Goal: Transaction & Acquisition: Purchase product/service

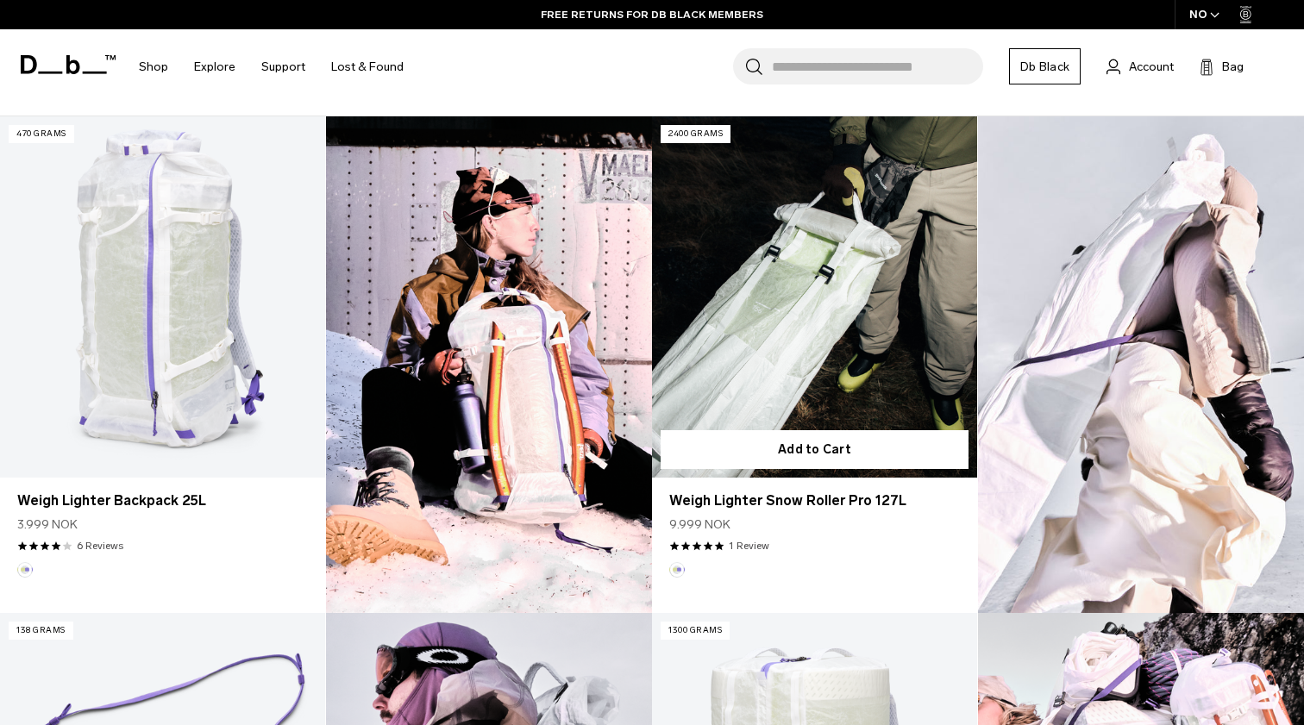
scroll to position [495, 0]
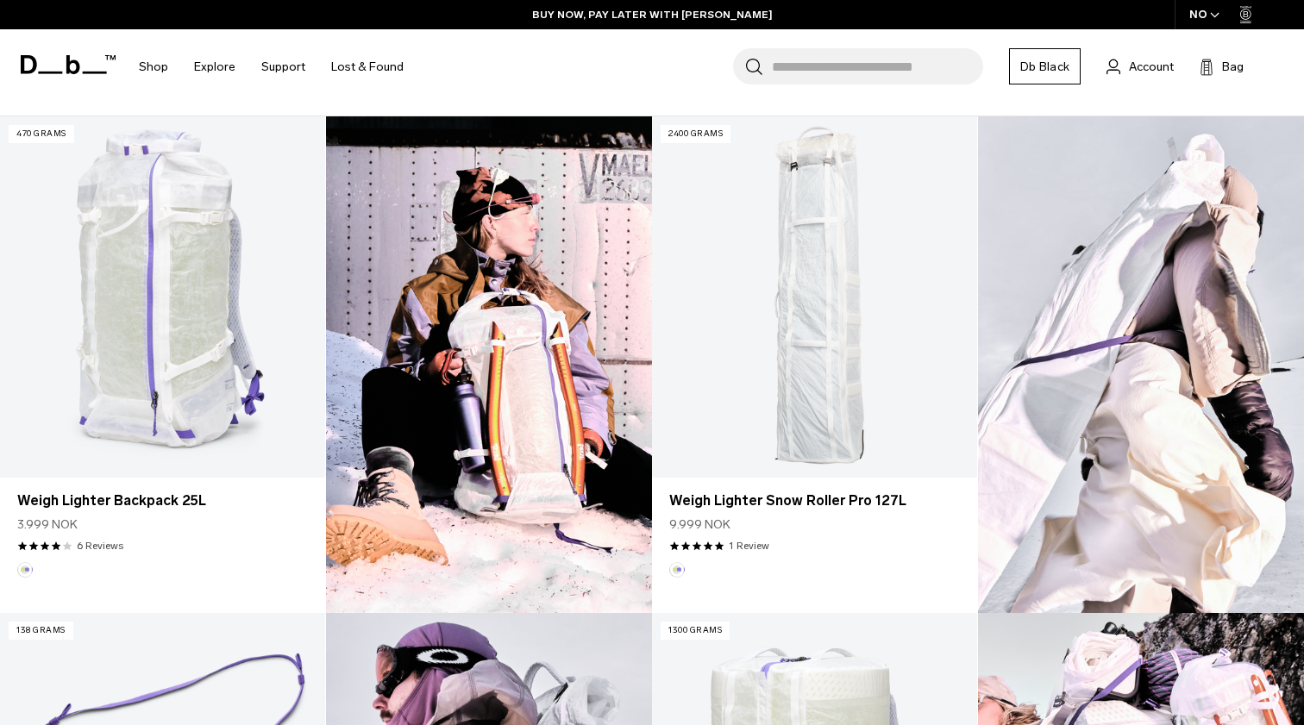
click at [1209, 15] on div "NO" at bounding box center [1205, 14] width 60 height 29
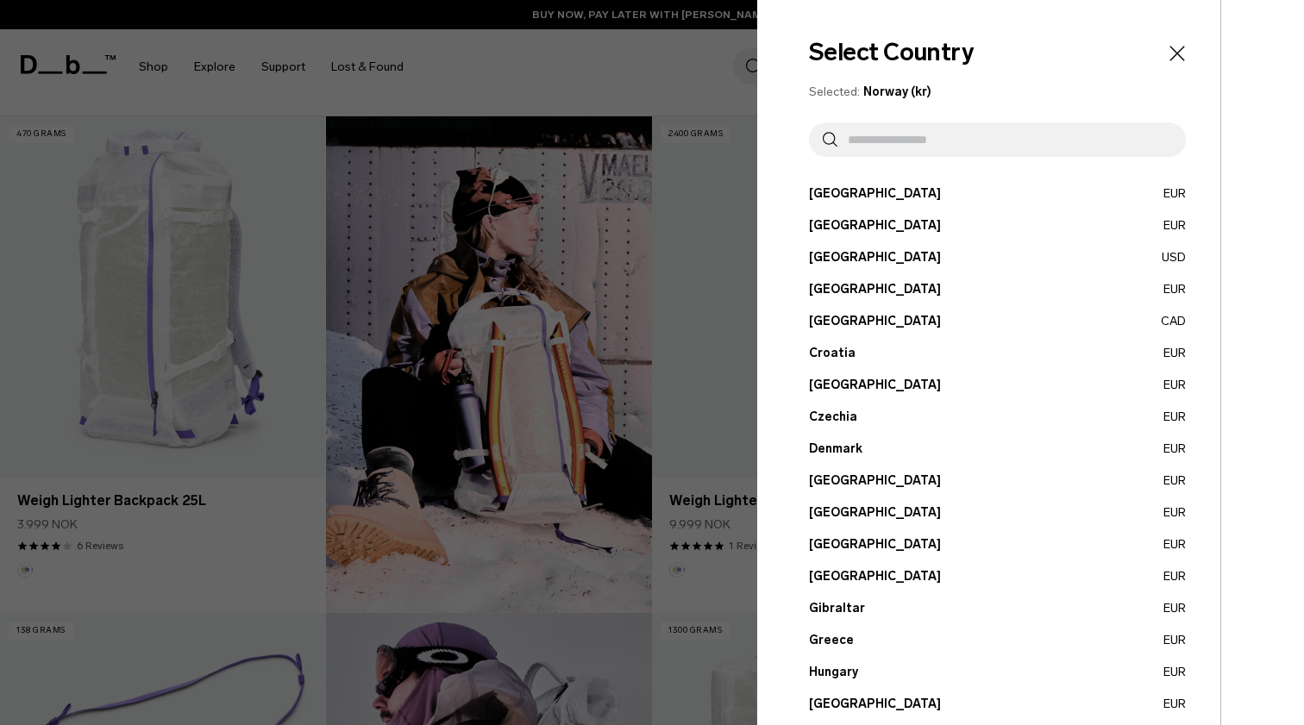
click at [828, 478] on button "Estonia EUR" at bounding box center [997, 481] width 377 height 18
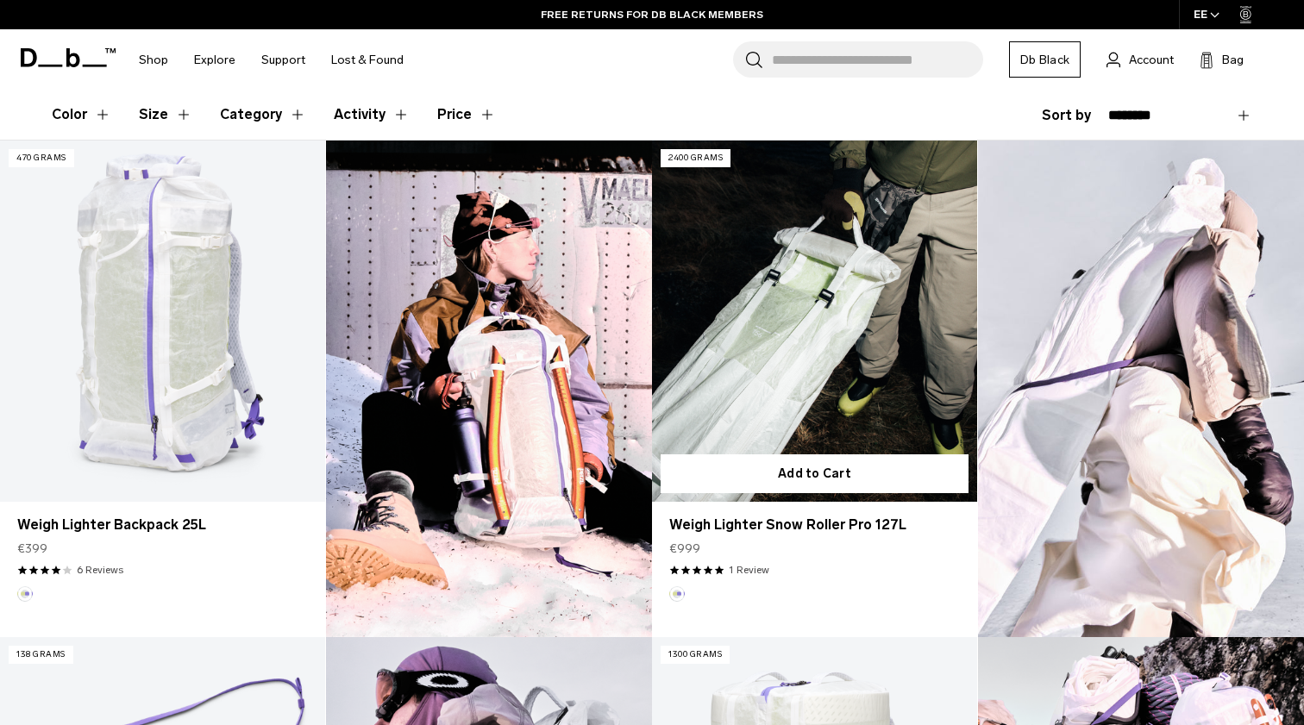
scroll to position [473, 0]
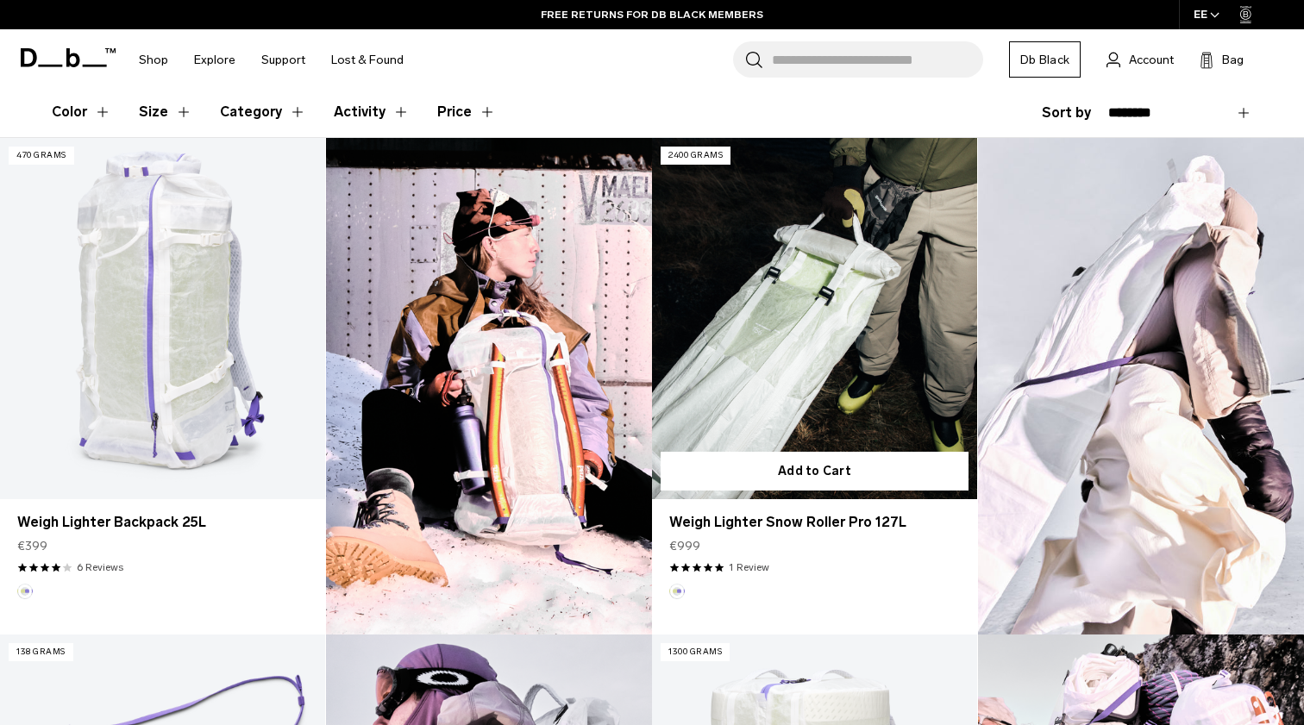
click at [874, 311] on link "Weigh Lighter Snow Roller Pro 127L" at bounding box center [814, 318] width 325 height 361
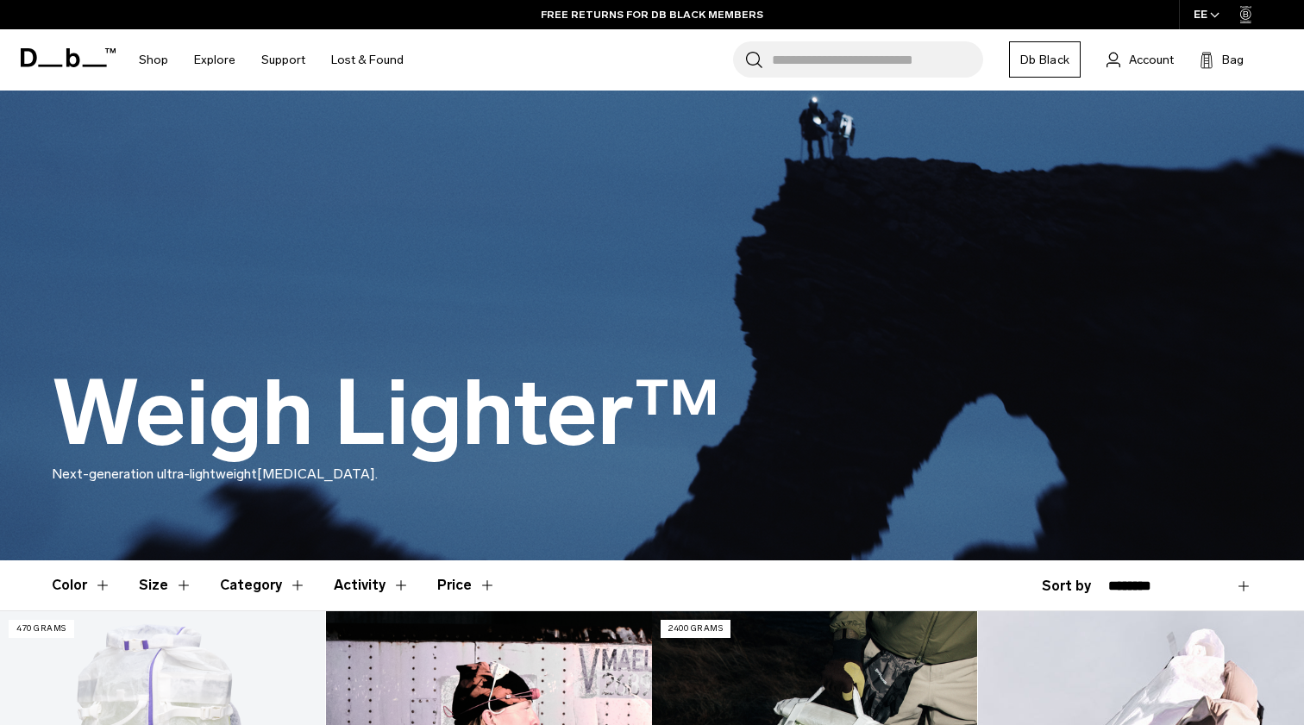
scroll to position [0, 0]
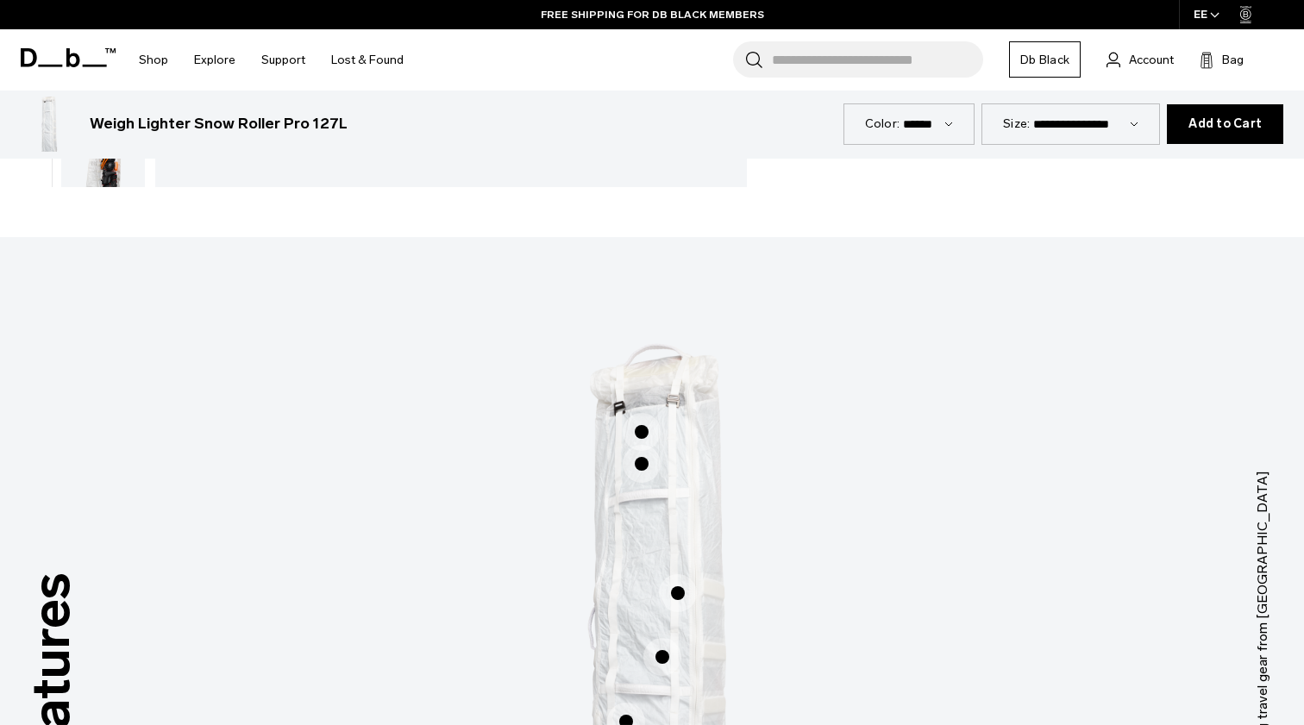
scroll to position [650, 0]
